Goal: Check status

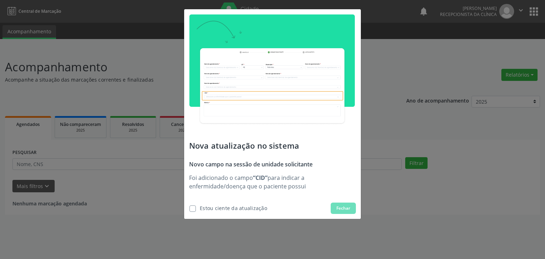
click at [192, 208] on label at bounding box center [193, 209] width 6 height 6
click at [190, 208] on input "checkbox" at bounding box center [187, 208] width 5 height 5
click at [189, 208] on div at bounding box center [188, 207] width 6 height 7
checkbox input "true"
click at [344, 210] on span "Fechar" at bounding box center [344, 208] width 14 height 6
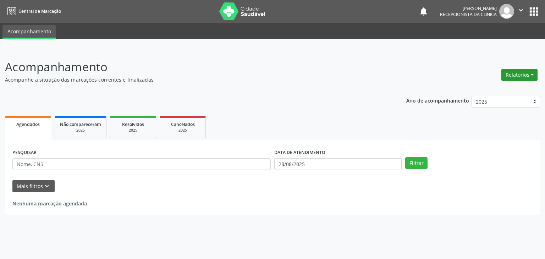
click at [527, 75] on button "Relatórios" at bounding box center [520, 75] width 36 height 12
click at [490, 144] on div "PESQUISAR DATA DE ATENDIMENTO 28/08/2025 Filtrar UNIDADE DE REFERÊNCIA Selecion…" at bounding box center [272, 177] width 535 height 75
click at [45, 190] on icon "keyboard_arrow_down" at bounding box center [47, 186] width 8 height 8
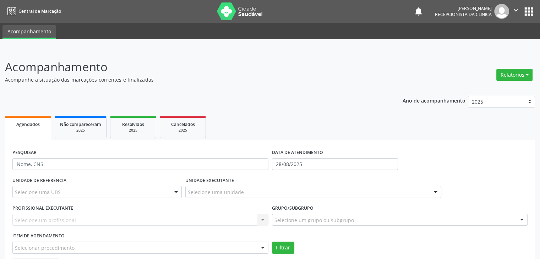
click at [14, 12] on icon at bounding box center [11, 11] width 9 height 9
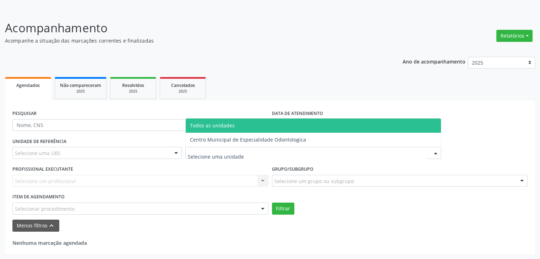
click at [358, 153] on div at bounding box center [313, 153] width 256 height 12
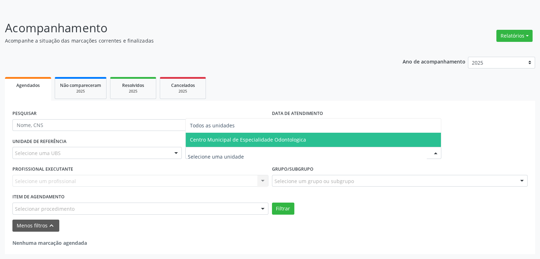
click at [301, 145] on span "Centro Municipal de Especialidade Odontologica" at bounding box center [313, 140] width 255 height 14
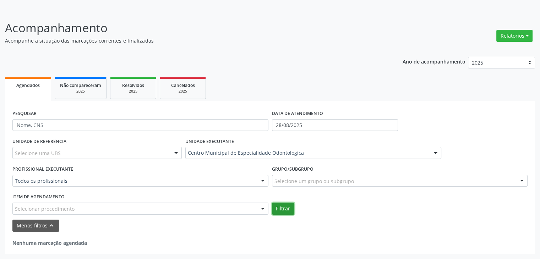
click at [283, 212] on button "Filtrar" at bounding box center [283, 209] width 22 height 12
